Goal: Find specific page/section: Find specific page/section

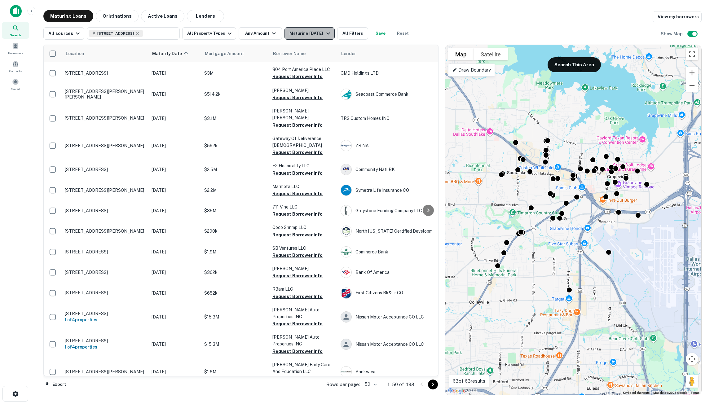
click at [326, 35] on icon "button" at bounding box center [327, 33] width 7 height 7
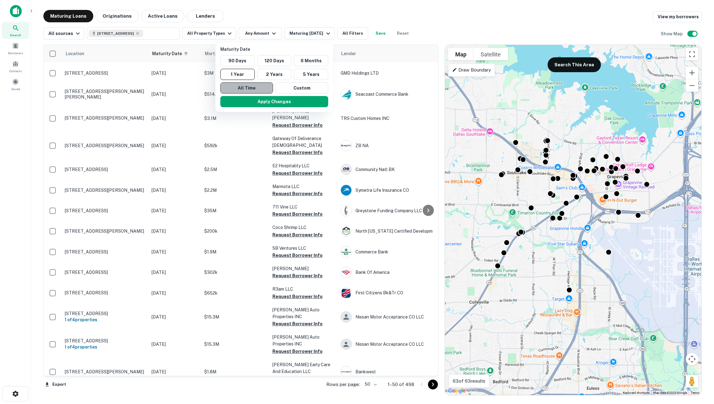
click at [259, 89] on button "All Time" at bounding box center [246, 87] width 53 height 11
click at [269, 101] on button "Apply Changes" at bounding box center [275, 101] width 108 height 11
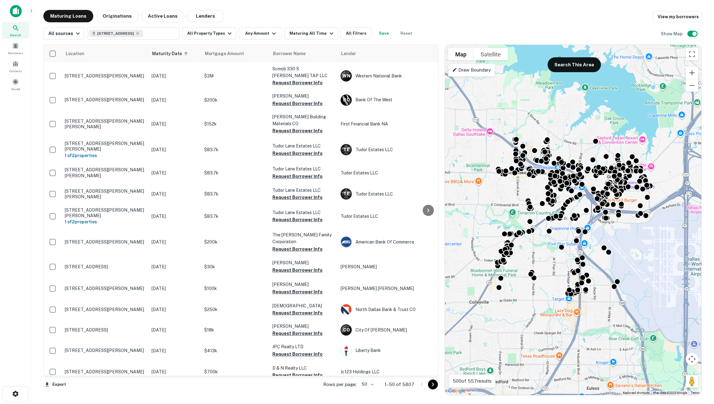
drag, startPoint x: 173, startPoint y: 51, endPoint x: 97, endPoint y: 41, distance: 76.9
click at [173, 51] on span "Maturity Date sorted ascending" at bounding box center [171, 53] width 38 height 7
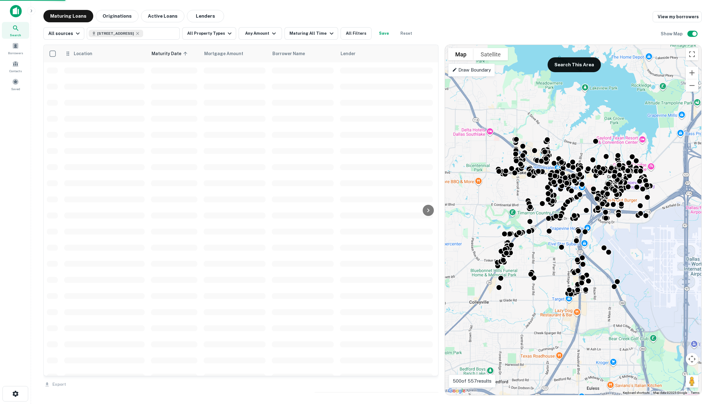
click at [101, 56] on div "Location" at bounding box center [104, 53] width 79 height 7
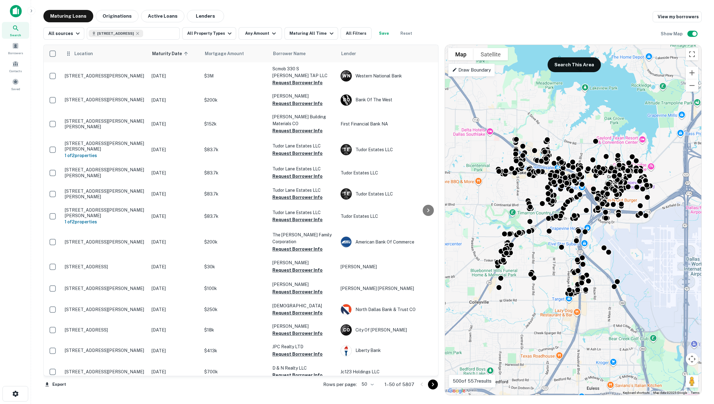
click at [114, 55] on div "Location" at bounding box center [104, 53] width 79 height 7
click at [117, 57] on div "Location" at bounding box center [104, 53] width 79 height 7
click at [88, 56] on span "Location" at bounding box center [83, 53] width 19 height 7
click at [100, 53] on div "Location" at bounding box center [104, 53] width 79 height 7
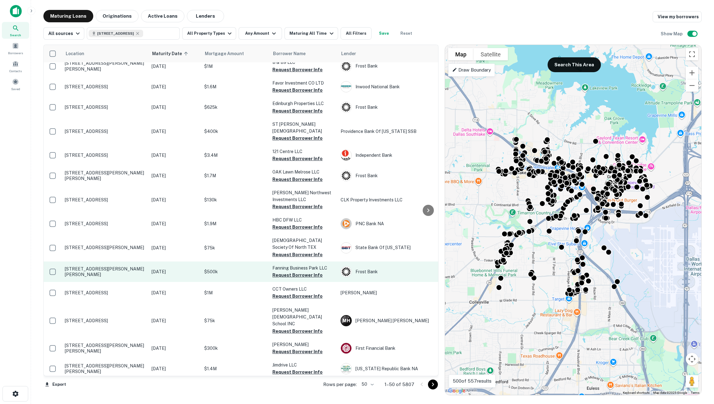
scroll to position [771, 0]
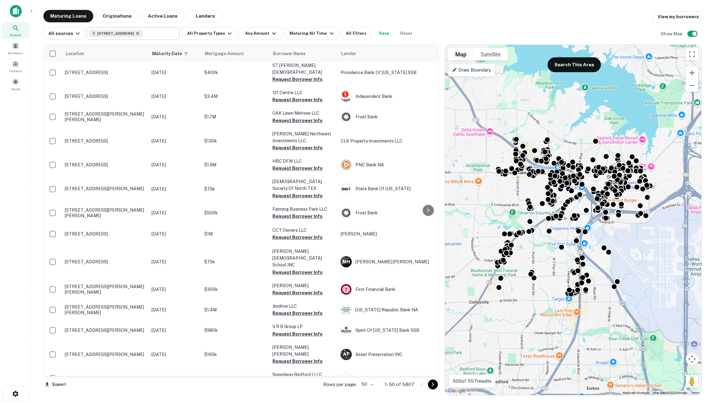
click at [139, 33] on icon at bounding box center [137, 33] width 3 height 3
type input "**********"
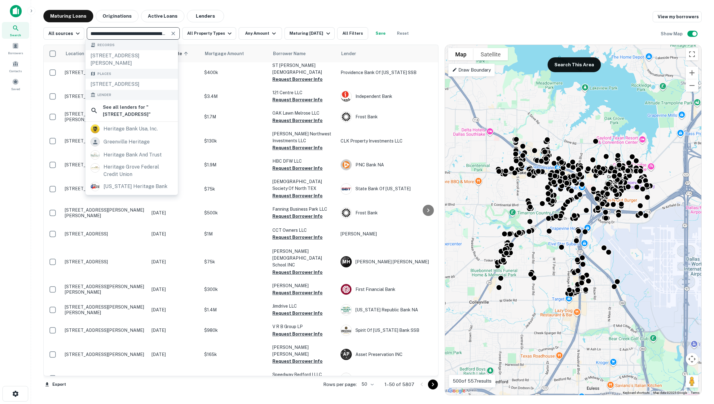
click at [124, 33] on input "**********" at bounding box center [128, 33] width 79 height 9
click at [76, 12] on button "Maturing Loans" at bounding box center [68, 16] width 50 height 12
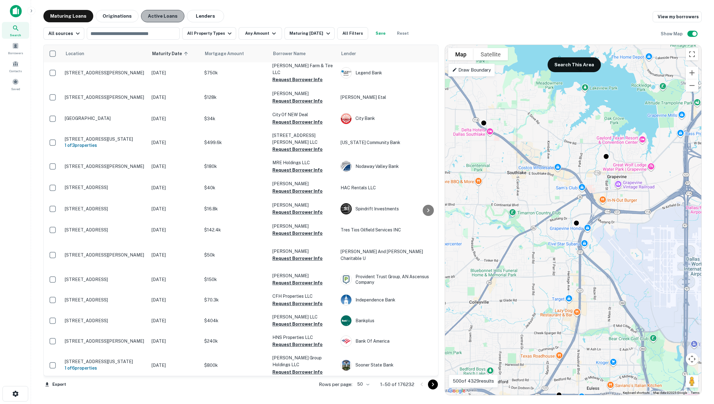
click at [165, 17] on button "Active Loans" at bounding box center [162, 16] width 43 height 12
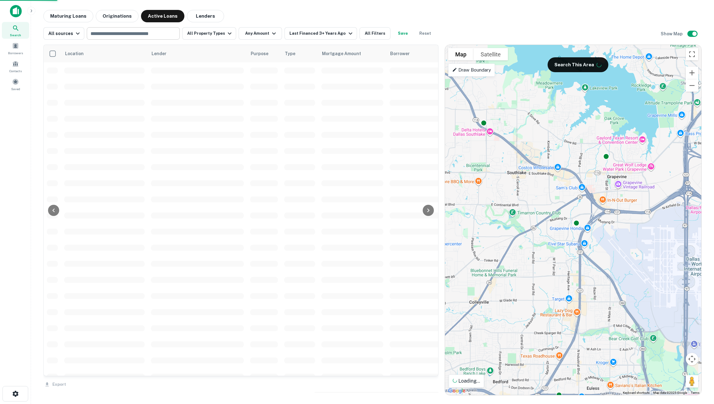
click at [135, 33] on input "text" at bounding box center [133, 33] width 88 height 9
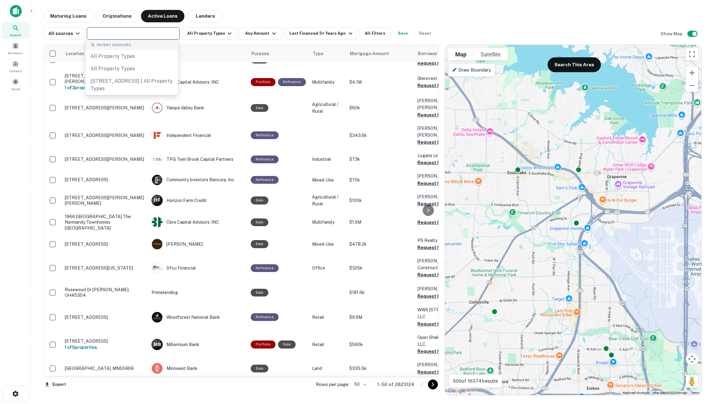
scroll to position [750, 0]
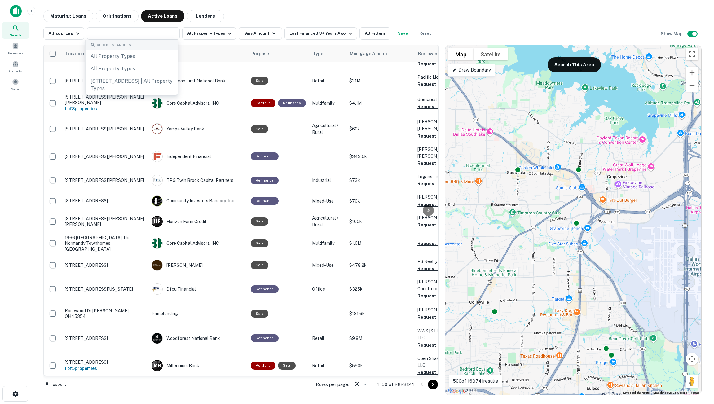
click at [24, 181] on div "Search Borrowers Contacts Saved" at bounding box center [15, 192] width 31 height 385
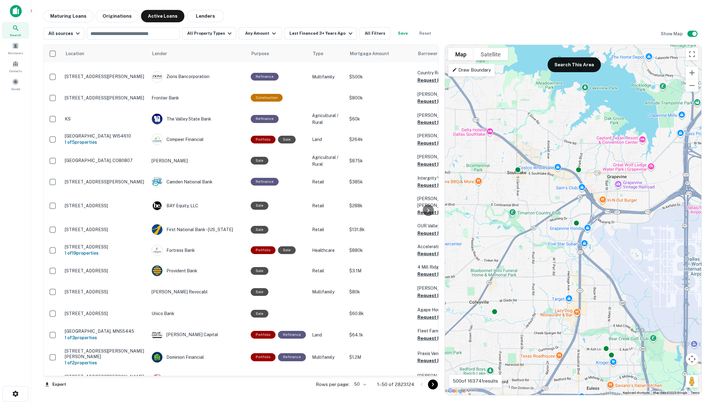
scroll to position [0, 0]
